Goal: Navigation & Orientation: Find specific page/section

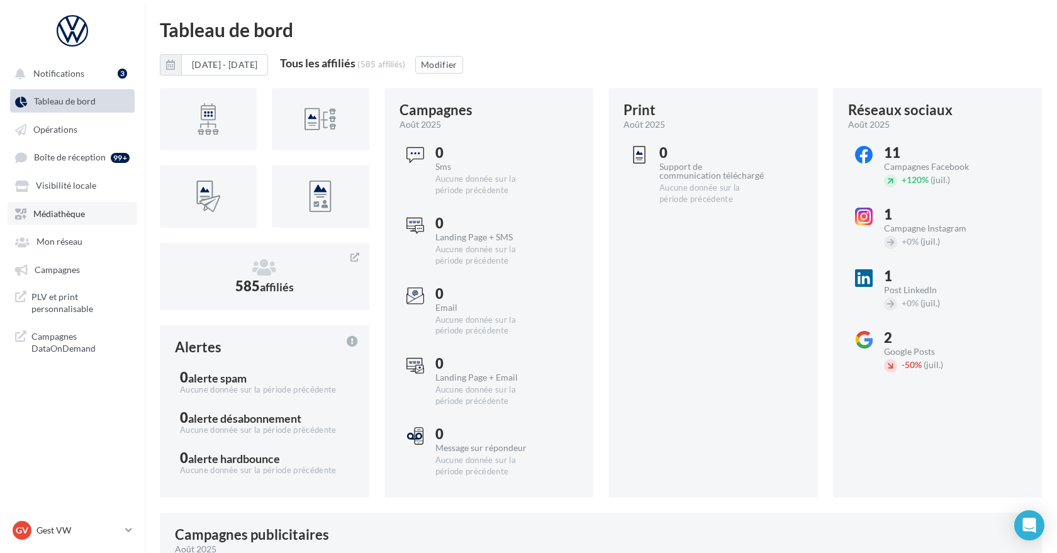
click at [89, 223] on link "Médiathèque" at bounding box center [73, 213] width 130 height 23
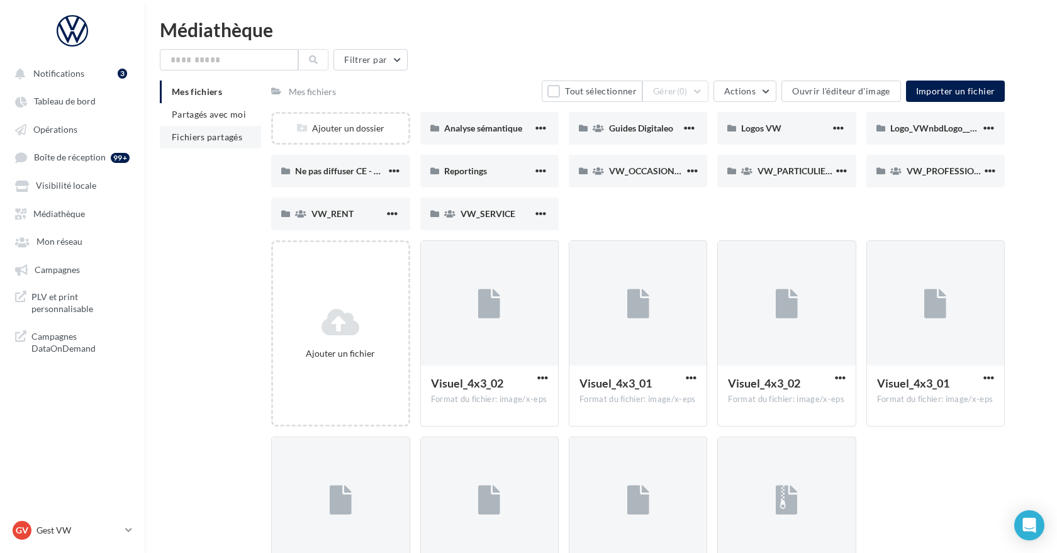
click at [200, 130] on li "Fichiers partagés" at bounding box center [210, 137] width 101 height 23
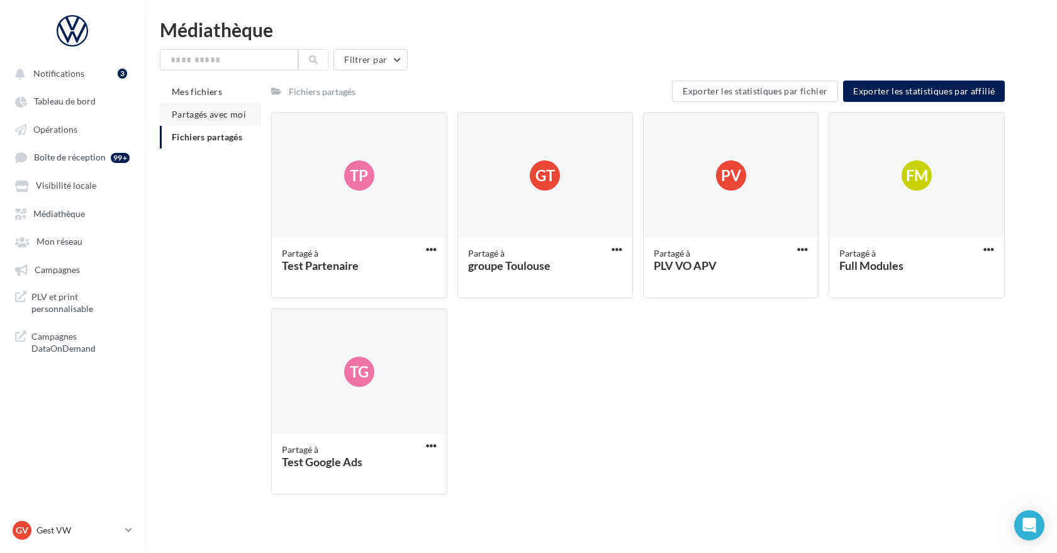
click at [193, 110] on span "Partagés avec moi" at bounding box center [209, 114] width 74 height 11
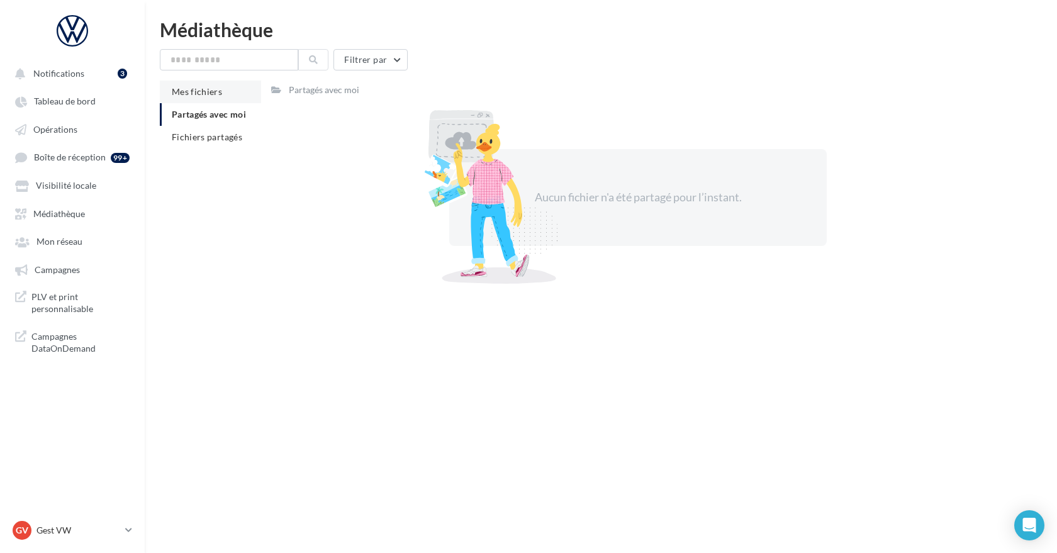
click at [194, 94] on span "Mes fichiers" at bounding box center [197, 91] width 50 height 11
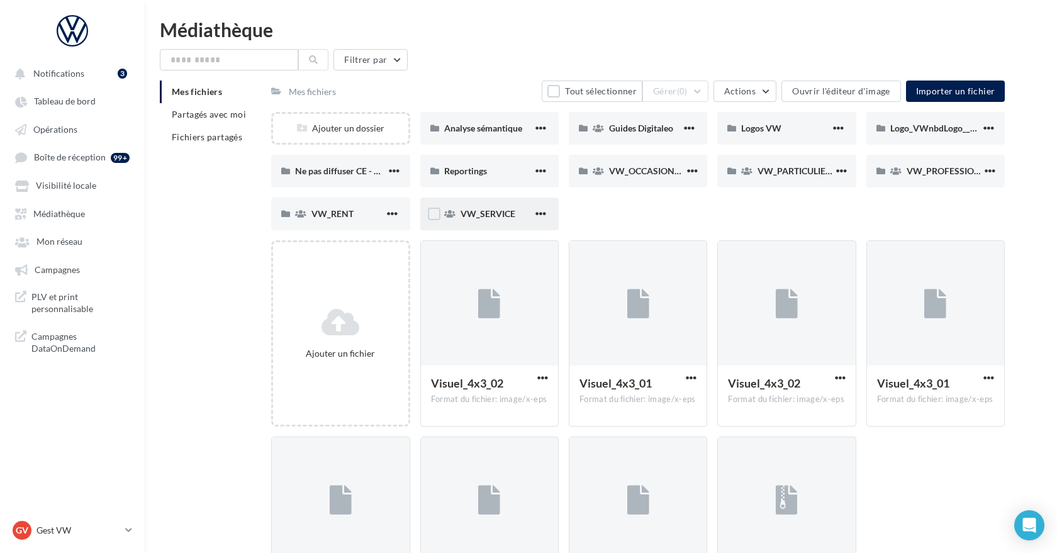
click at [474, 224] on div "VW_SERVICE" at bounding box center [489, 214] width 138 height 33
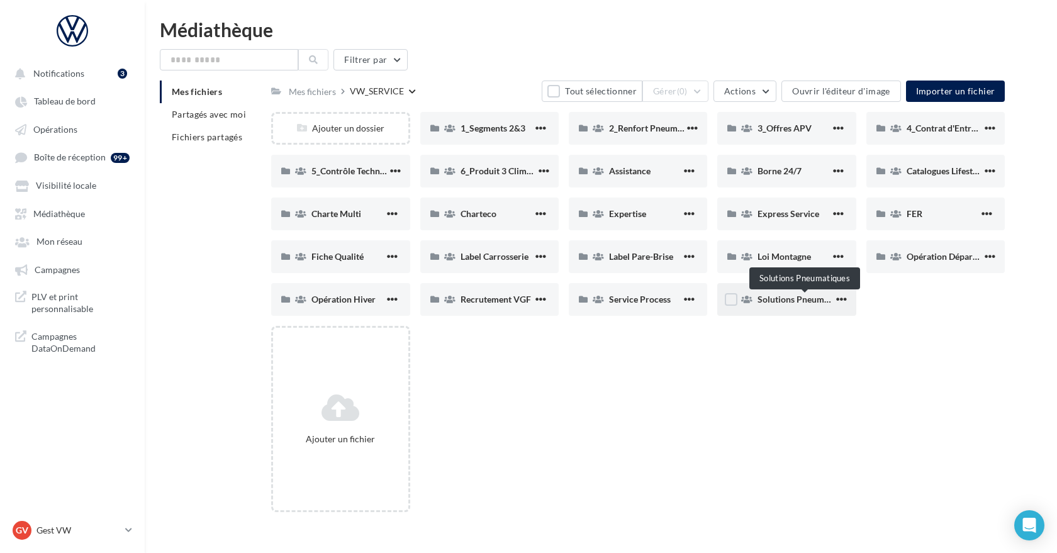
click at [767, 298] on span "Solutions Pneumatiques" at bounding box center [804, 299] width 95 height 11
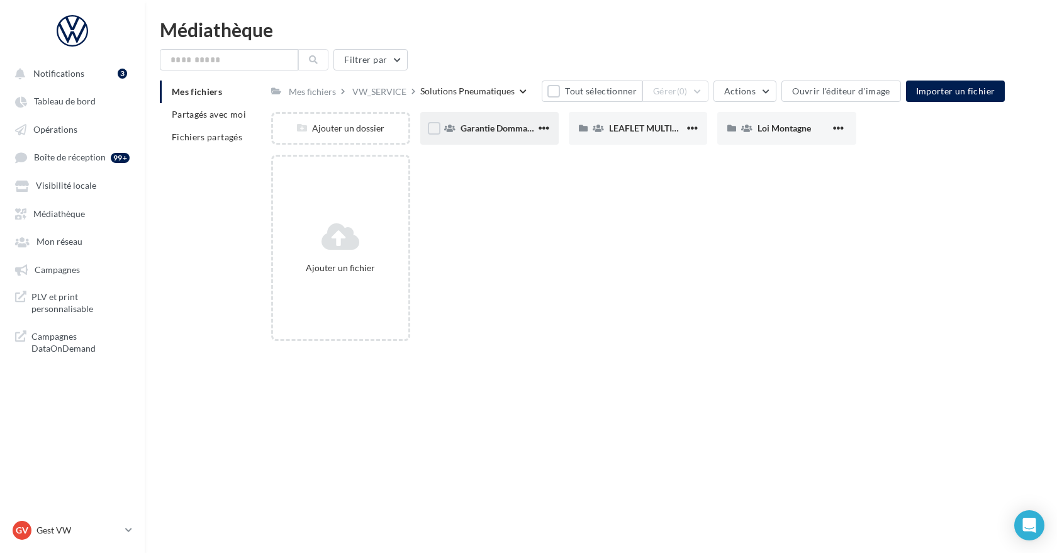
click at [484, 136] on div "Garantie Dommages Pneumatiques" at bounding box center [489, 128] width 138 height 33
click at [485, 131] on div "01_RS" at bounding box center [496, 128] width 72 height 13
click at [789, 140] on div "03_Vidéos" at bounding box center [786, 128] width 138 height 33
